Goal: Task Accomplishment & Management: Manage account settings

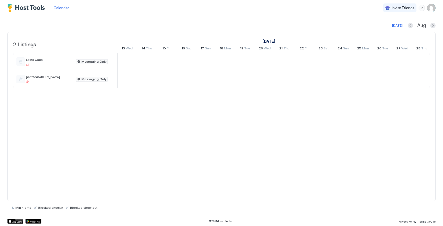
scroll to position [0, 295]
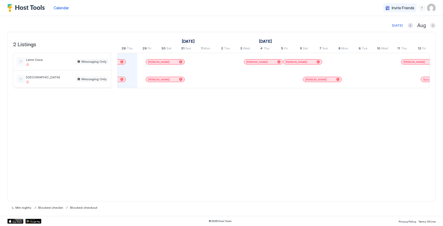
click at [431, 9] on img "User profile" at bounding box center [431, 8] width 8 height 8
click at [391, 31] on div "Settings" at bounding box center [401, 29] width 67 height 9
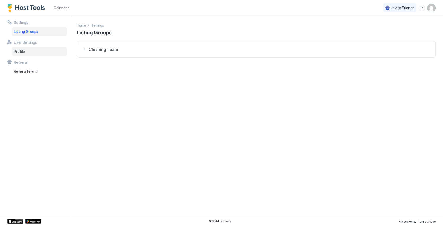
click at [41, 54] on div "Profile" at bounding box center [39, 51] width 55 height 9
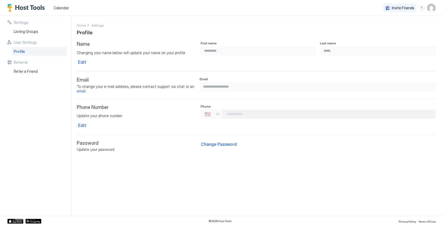
click at [264, 113] on input "Phone Number input" at bounding box center [329, 114] width 213 height 10
click at [218, 144] on div "Change Password" at bounding box center [219, 144] width 36 height 6
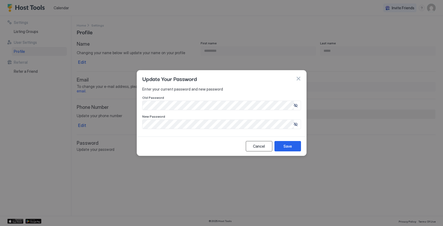
click at [257, 145] on div "Cancel" at bounding box center [259, 146] width 12 height 6
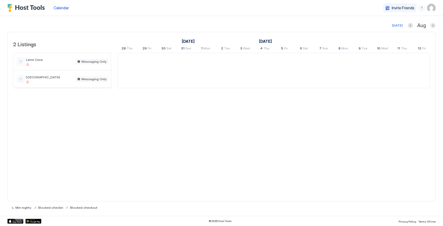
scroll to position [0, 295]
